Goal: Check status

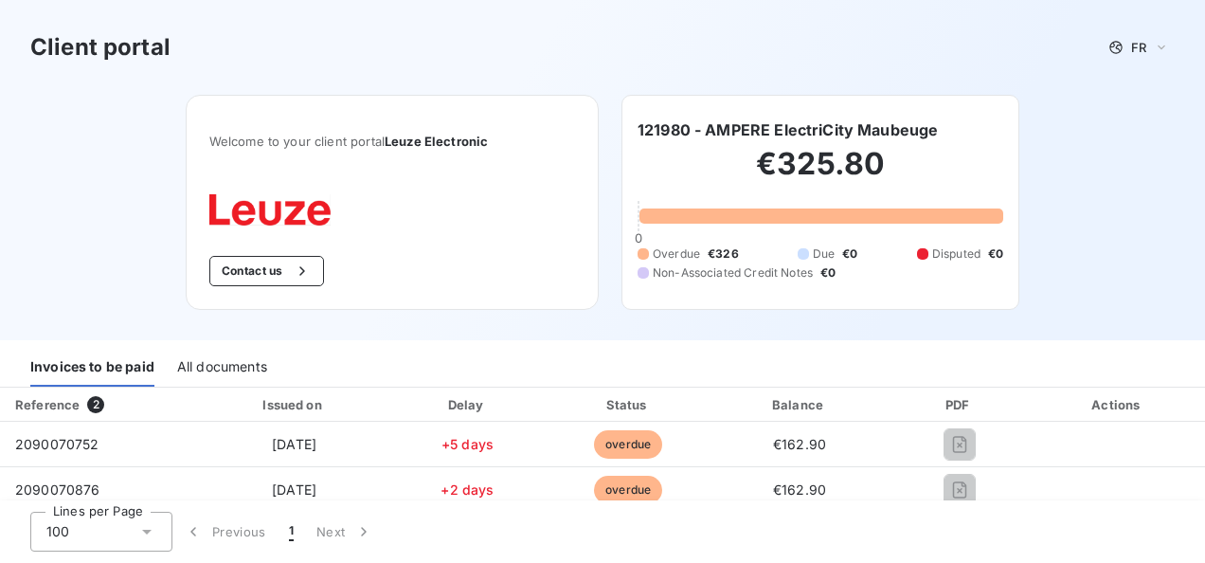
click at [1186, 394] on table "Reference 2 Issued on Delay Status Balance PDF Actions 2090070752 [DATE] +5 day…" at bounding box center [602, 450] width 1205 height 126
click at [1186, 395] on div "Actions" at bounding box center [1117, 404] width 167 height 19
click at [1190, 401] on th "Actions" at bounding box center [1117, 404] width 174 height 34
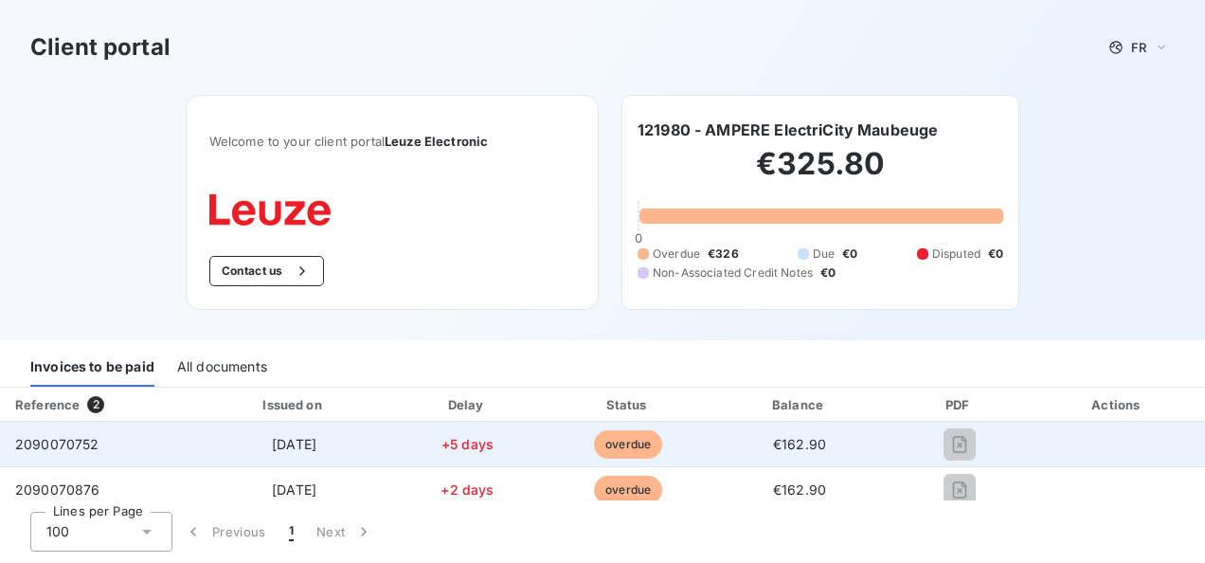
click at [624, 447] on span "overdue" at bounding box center [628, 444] width 68 height 28
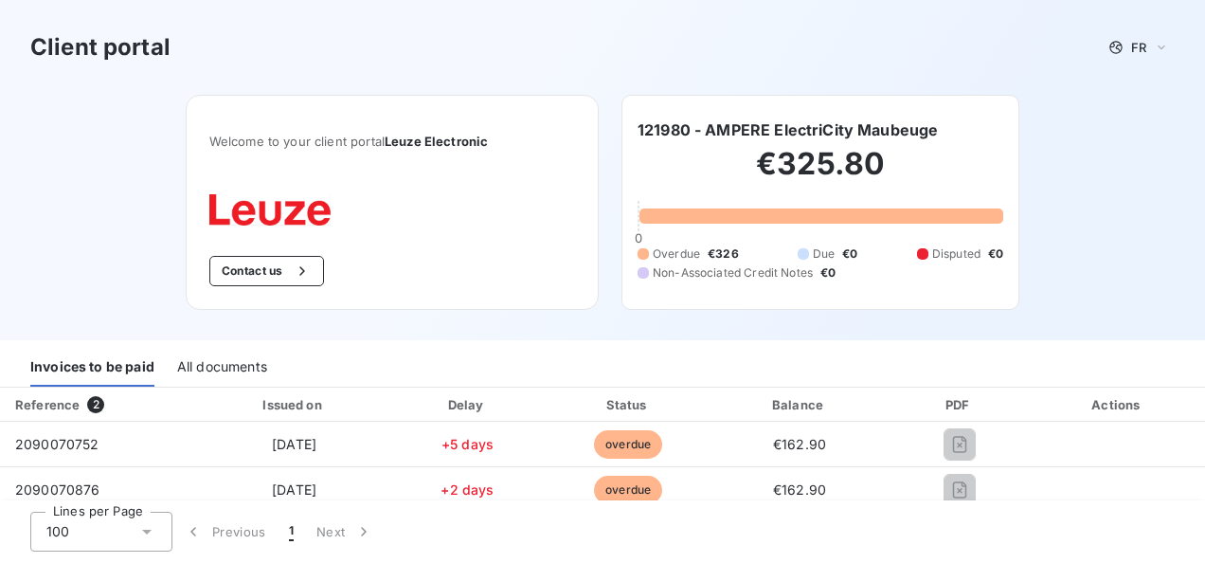
click at [206, 358] on div "All documents" at bounding box center [222, 367] width 90 height 40
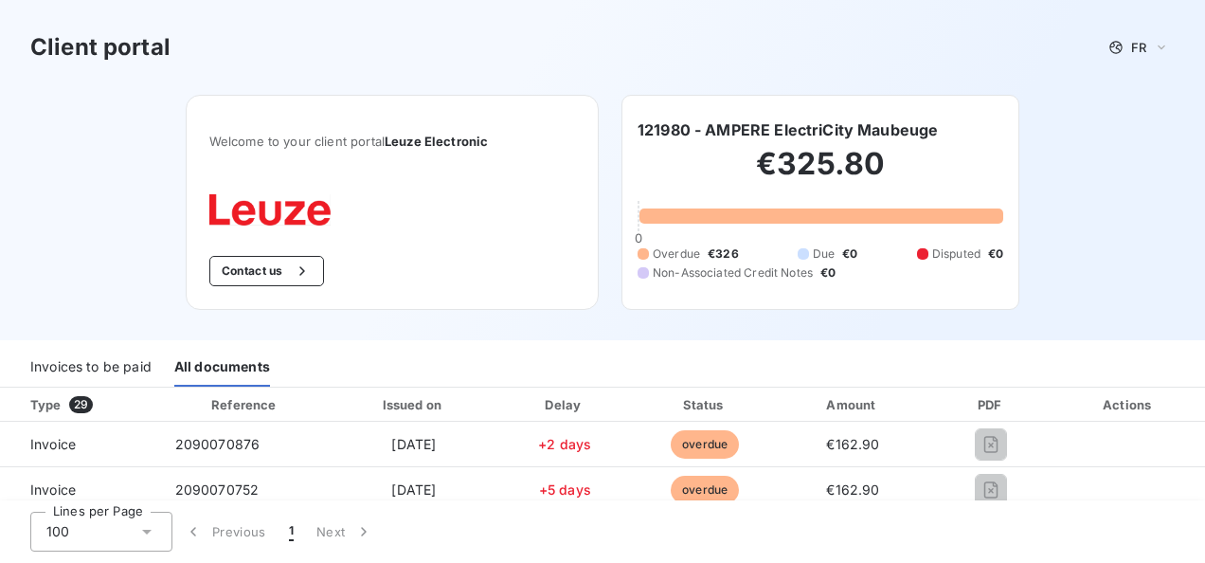
click at [104, 369] on div "Invoices to be paid" at bounding box center [90, 367] width 121 height 40
